Goal: Transaction & Acquisition: Book appointment/travel/reservation

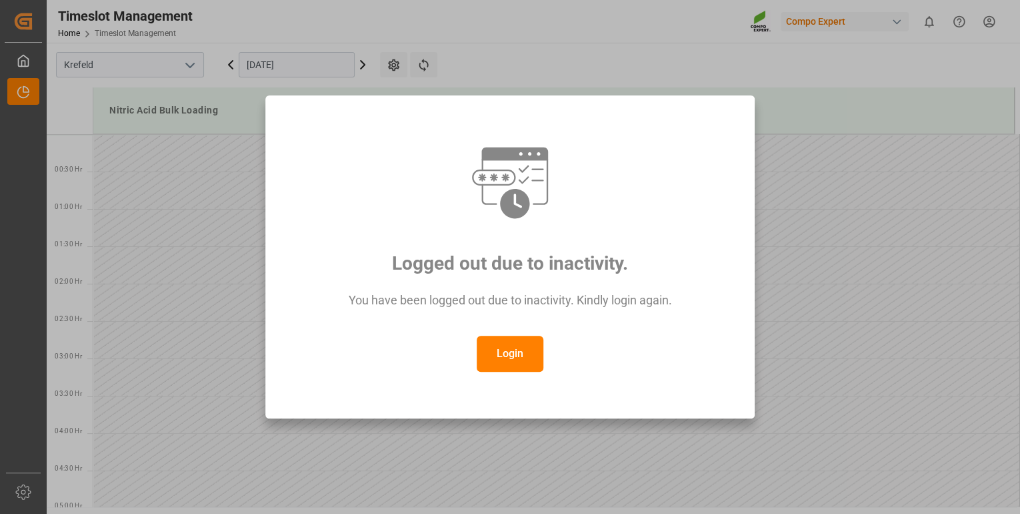
scroll to position [940, 0]
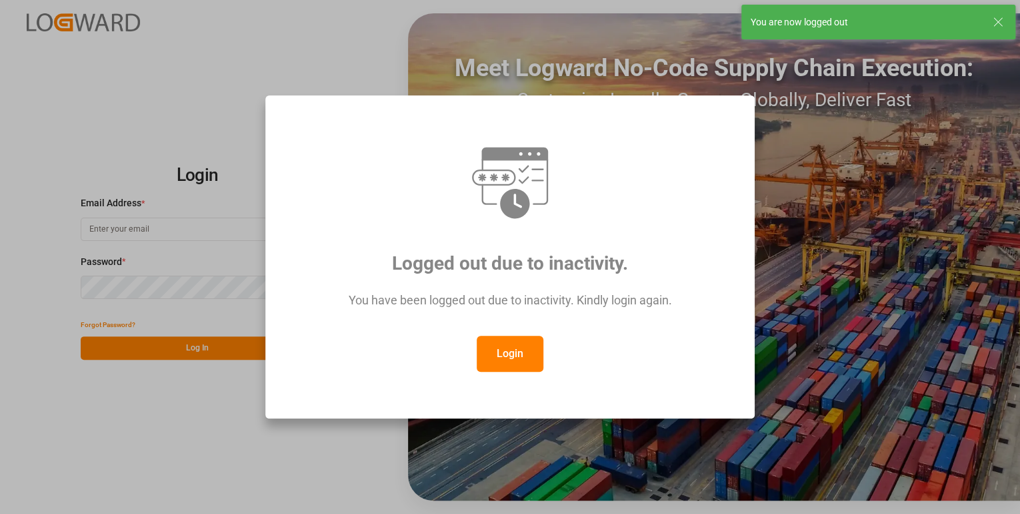
type input "[PERSON_NAME][EMAIL_ADDRESS][PERSON_NAME][DOMAIN_NAME]"
click at [514, 363] on button "Login" at bounding box center [510, 353] width 67 height 36
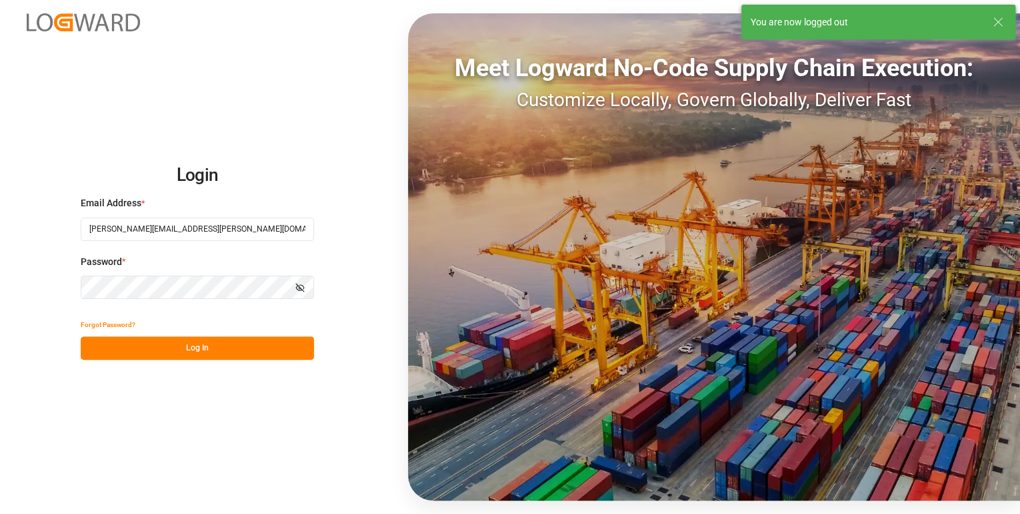
click at [219, 343] on button "Log In" at bounding box center [197, 347] width 233 height 23
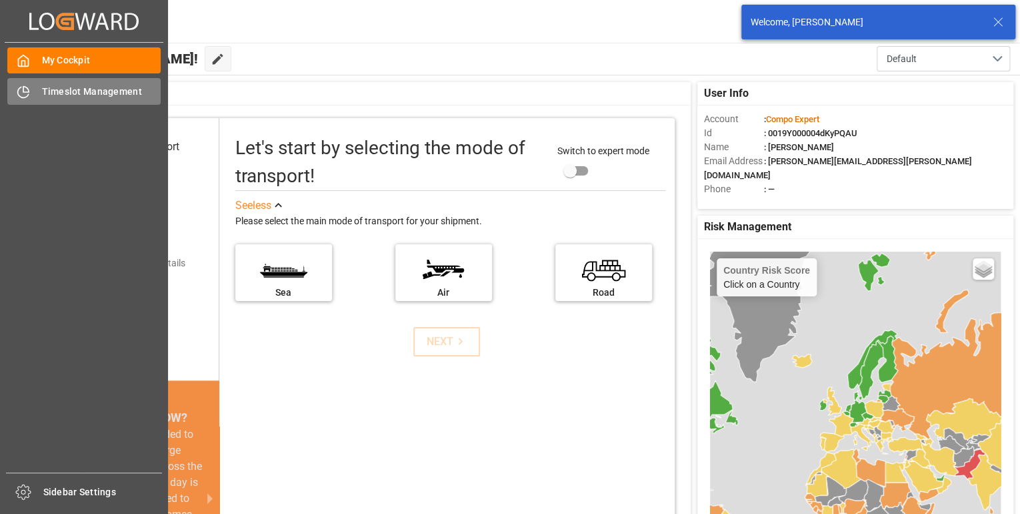
click at [48, 93] on span "Timeslot Management" at bounding box center [101, 92] width 119 height 14
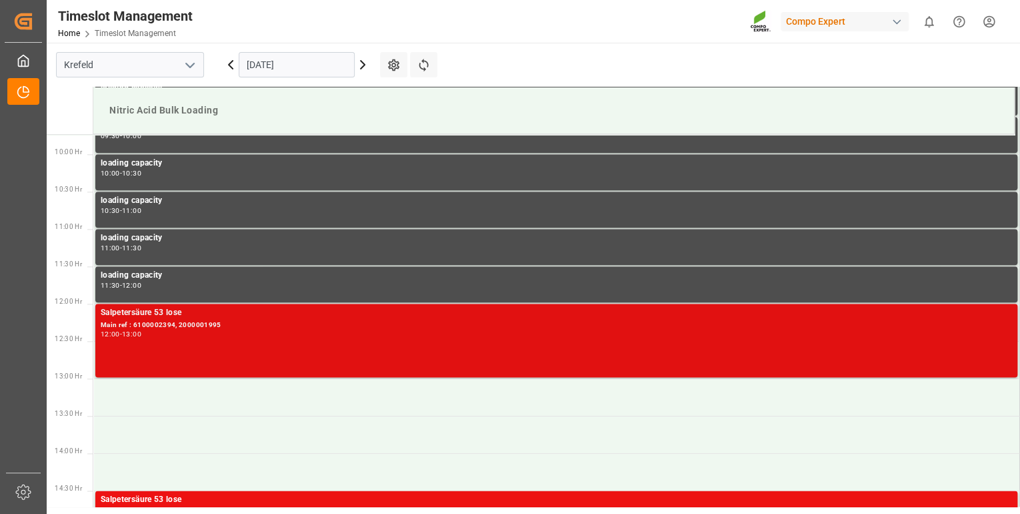
scroll to position [854, 0]
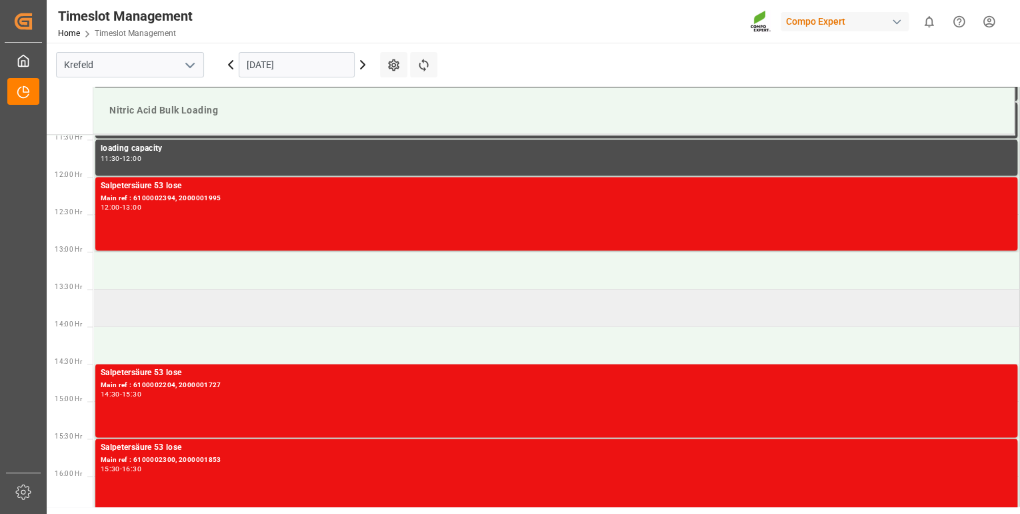
click at [168, 302] on td at bounding box center [556, 307] width 927 height 37
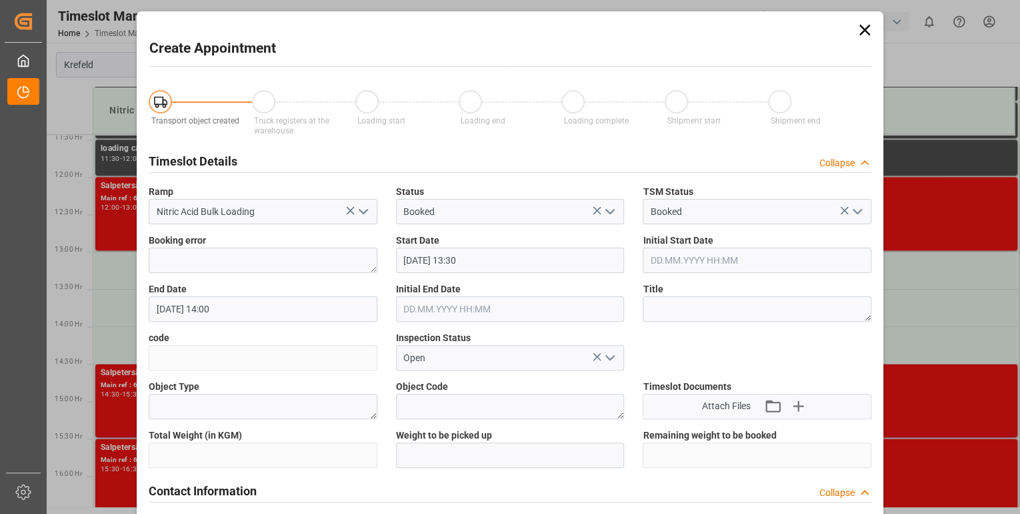
type input "[DATE] 13:30"
type input "[DATE] 14:00"
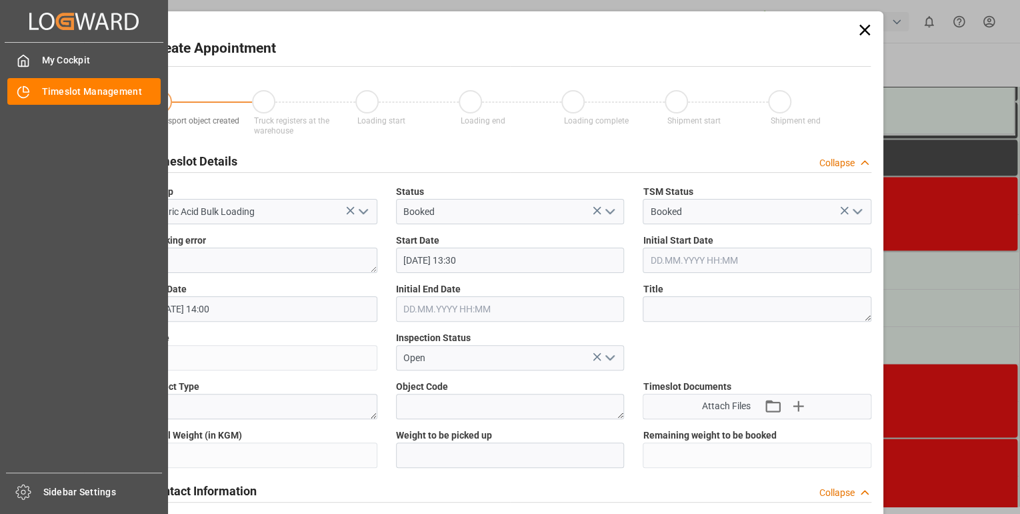
click at [45, 213] on div "My Cockpit My Cockpit Timeslot Management Timeslot Management" at bounding box center [84, 258] width 159 height 430
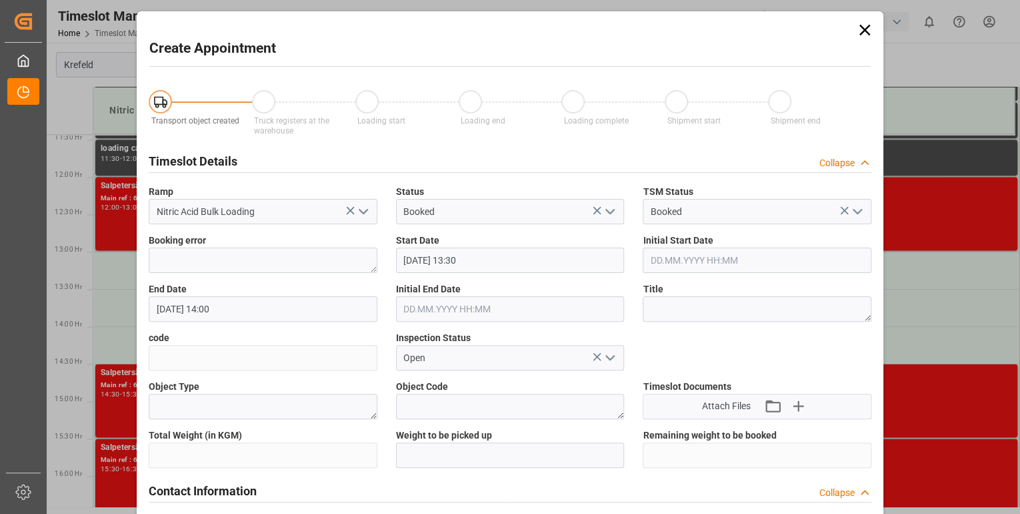
click at [936, 99] on div "Create Appointment Transport object created Truck registers at the warehouse Lo…" at bounding box center [510, 257] width 1020 height 514
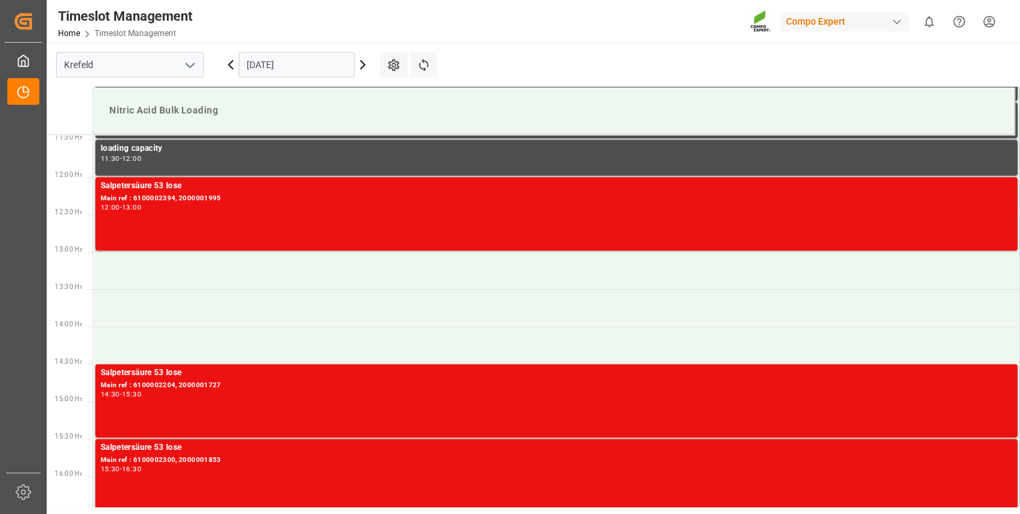
click at [361, 64] on icon at bounding box center [363, 65] width 16 height 16
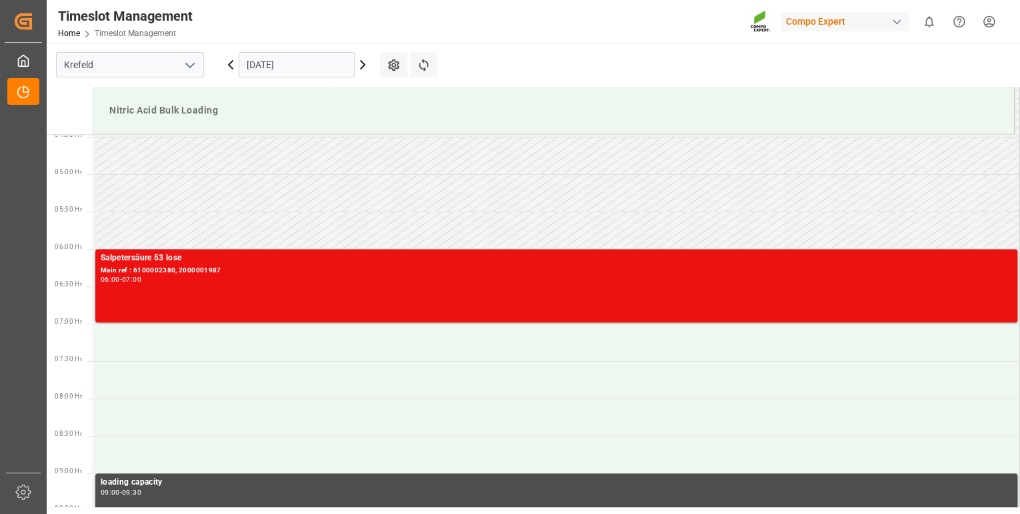
scroll to position [301, 0]
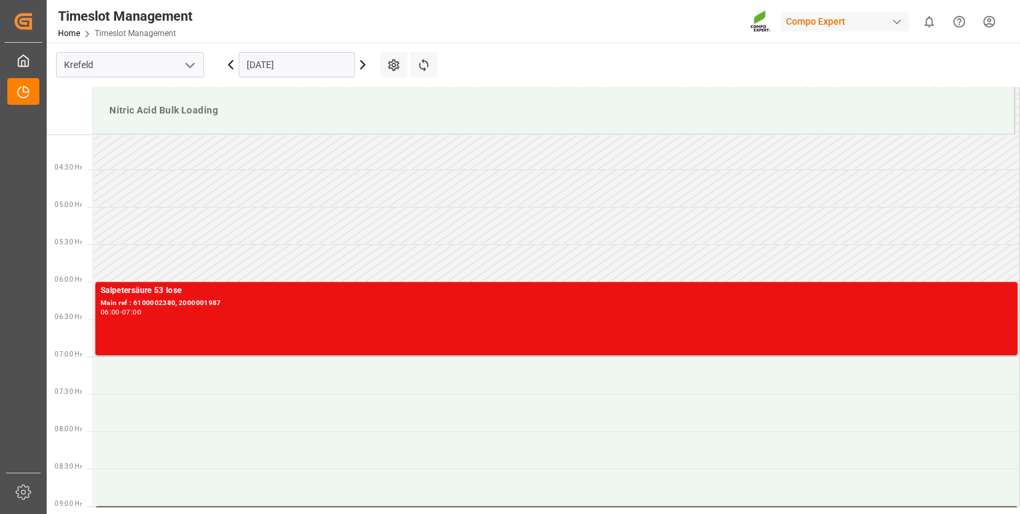
click at [232, 63] on icon at bounding box center [231, 65] width 16 height 16
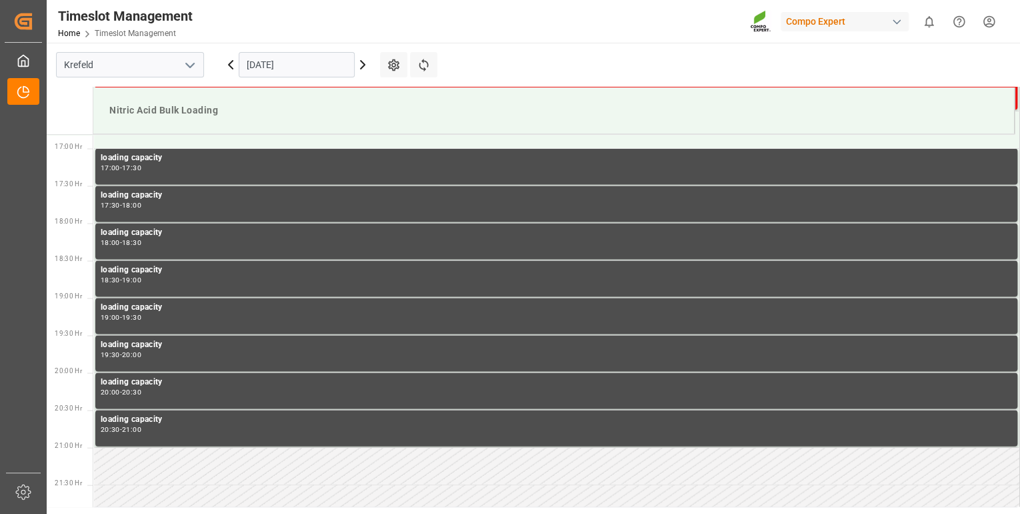
scroll to position [1261, 0]
